Goal: Complete application form: Complete application form

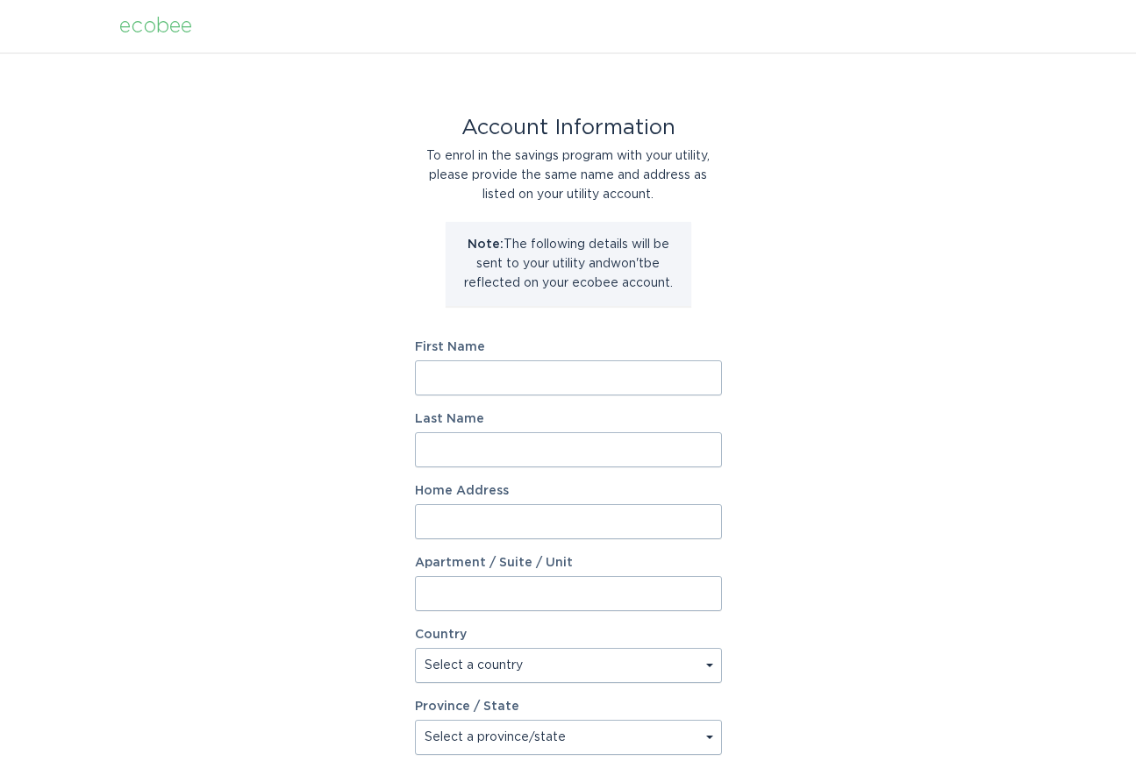
click at [590, 384] on input "First Name" at bounding box center [568, 377] width 307 height 35
type input "[PERSON_NAME]"
type input "[STREET_ADDRESS]"
select select "US"
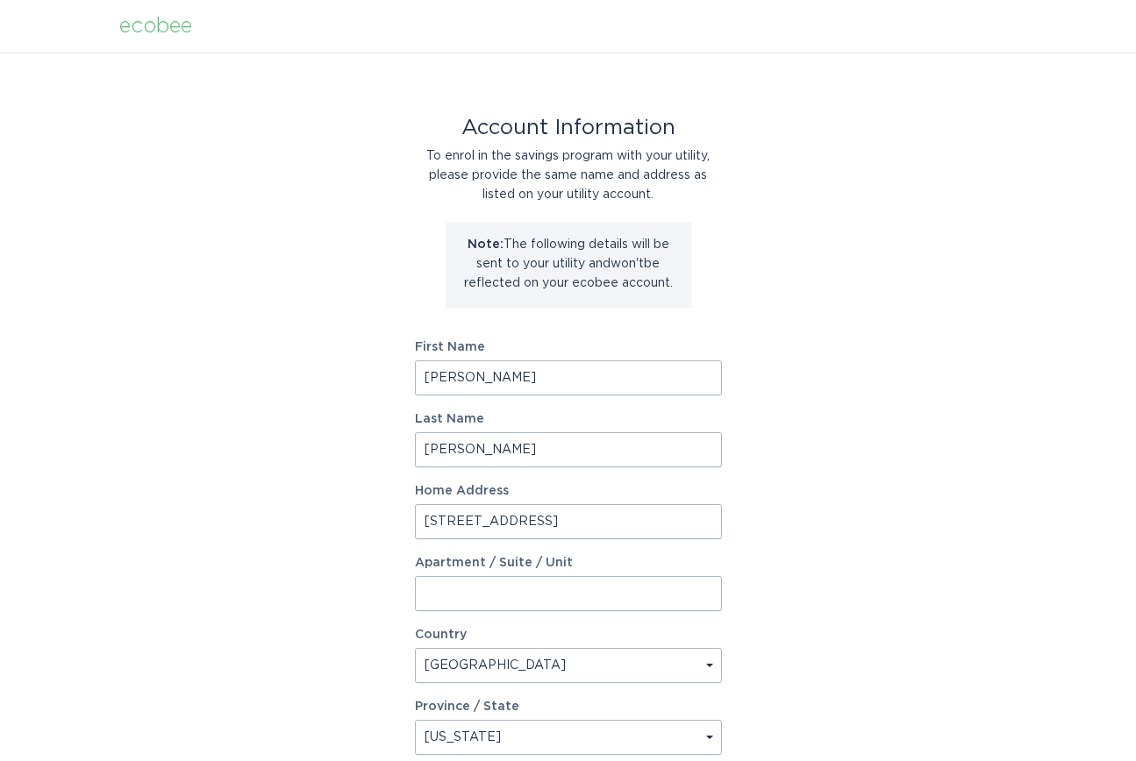
select select "[GEOGRAPHIC_DATA]"
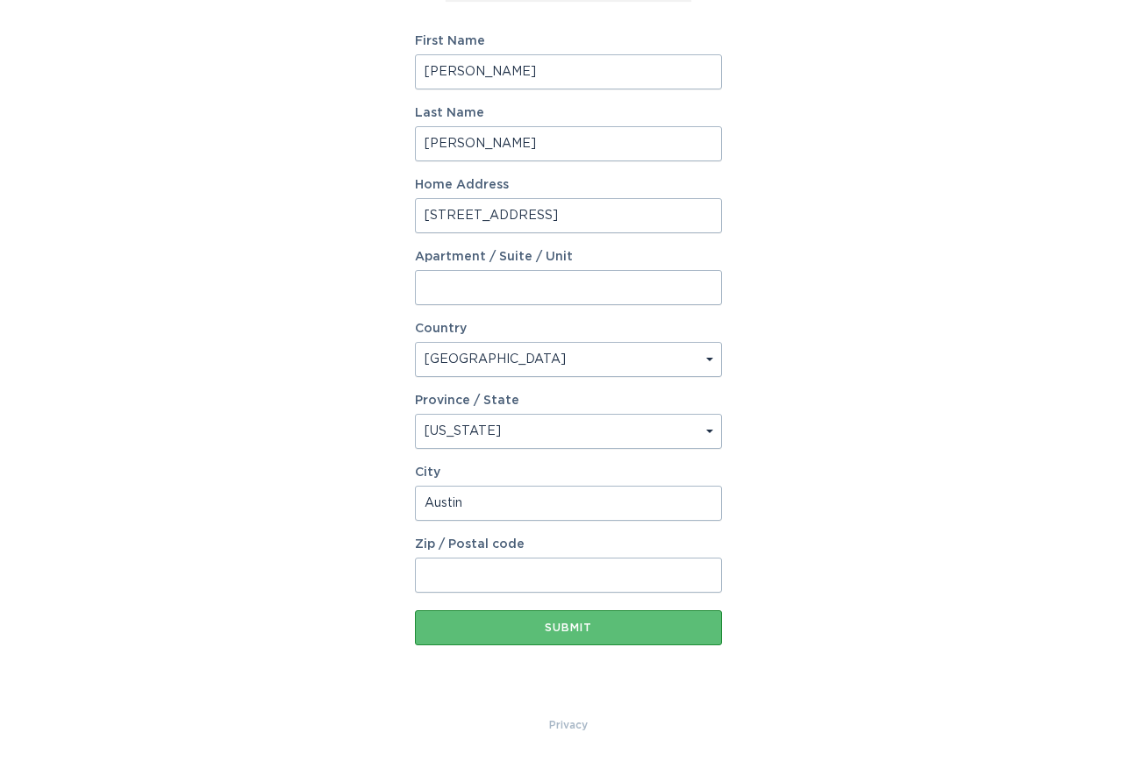
type input "Austin"
type input "78717"
click at [867, 480] on div "Account Information To enrol in the savings program with your utility, please p…" at bounding box center [568, 231] width 1136 height 969
click at [620, 624] on div "Submit" at bounding box center [568, 628] width 289 height 11
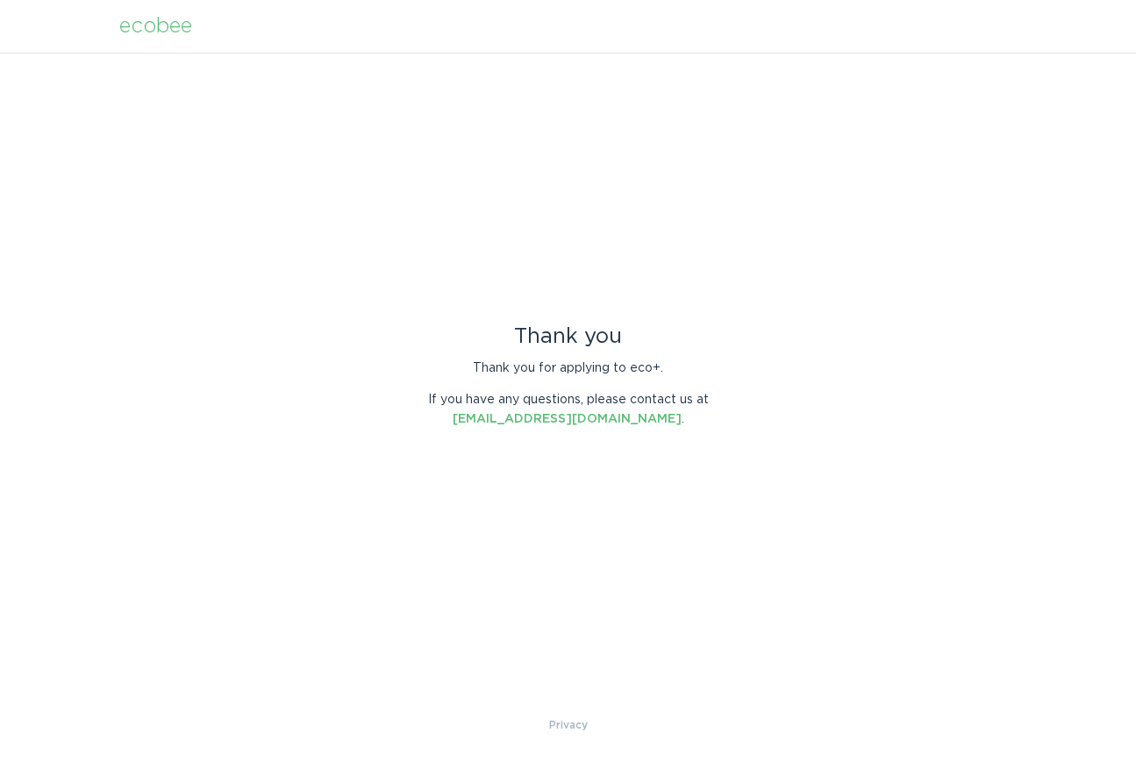
scroll to position [0, 0]
